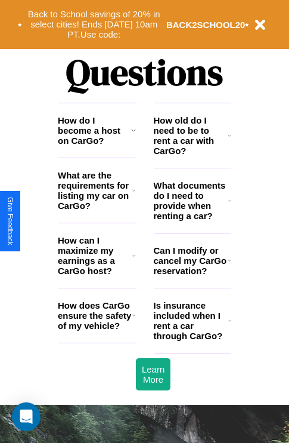
scroll to position [1445, 0]
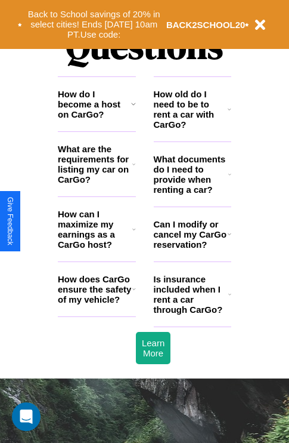
click at [230, 114] on icon at bounding box center [230, 109] width 4 height 10
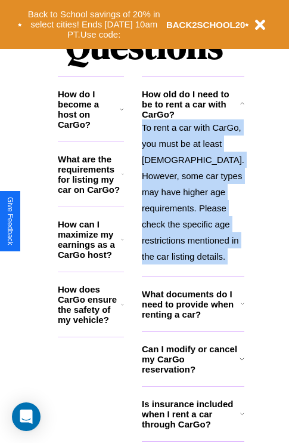
click at [192, 233] on p "To rent a car with CarGo, you must be at least [DEMOGRAPHIC_DATA]. However, som…" at bounding box center [193, 191] width 103 height 145
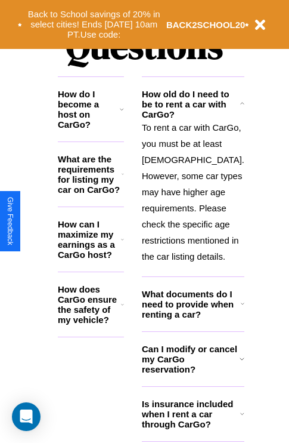
click at [97, 123] on h3 "How do I become a host on CarGo?" at bounding box center [89, 109] width 62 height 41
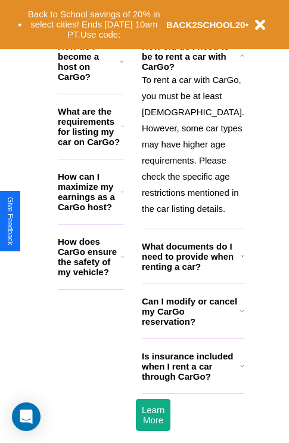
click at [192, 326] on h3 "Can I modify or cancel my CarGo reservation?" at bounding box center [191, 311] width 98 height 30
click at [97, 75] on h3 "How do I become a host on CarGo?" at bounding box center [89, 61] width 62 height 41
click at [97, 135] on h3 "What are the requirements for listing my car on CarGo?" at bounding box center [90, 126] width 64 height 41
click at [97, 75] on h3 "How do I become a host on CarGo?" at bounding box center [89, 61] width 62 height 41
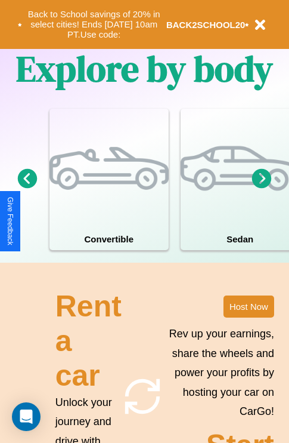
scroll to position [766, 0]
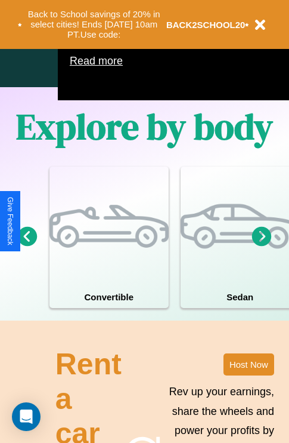
click at [262, 246] on icon at bounding box center [262, 236] width 20 height 20
